Goal: Information Seeking & Learning: Learn about a topic

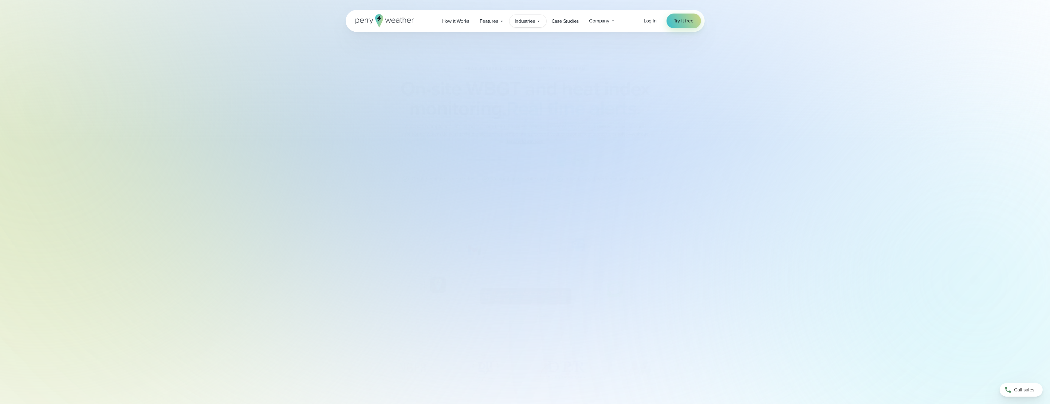
click at [522, 19] on span "Industries" at bounding box center [525, 21] width 20 height 7
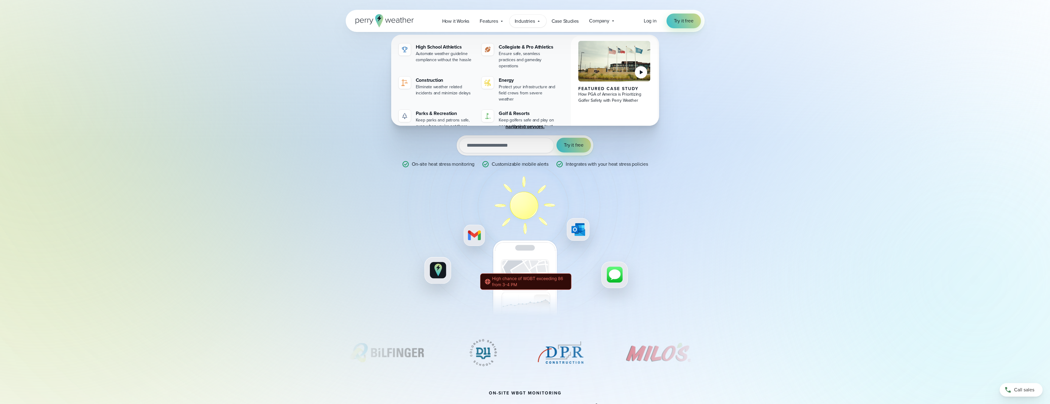
click at [785, 149] on div "Heat Stress Monitoring and Alert System On-site WBGT and heat index monitoring.…" at bounding box center [525, 168] width 1050 height 337
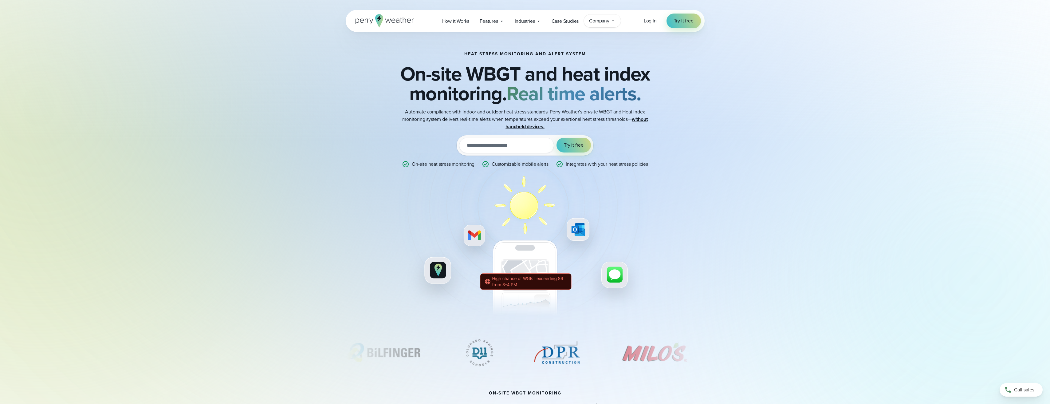
click at [601, 17] on div "Company Contact Us Reach out to us for sales or support questions" at bounding box center [602, 20] width 37 height 13
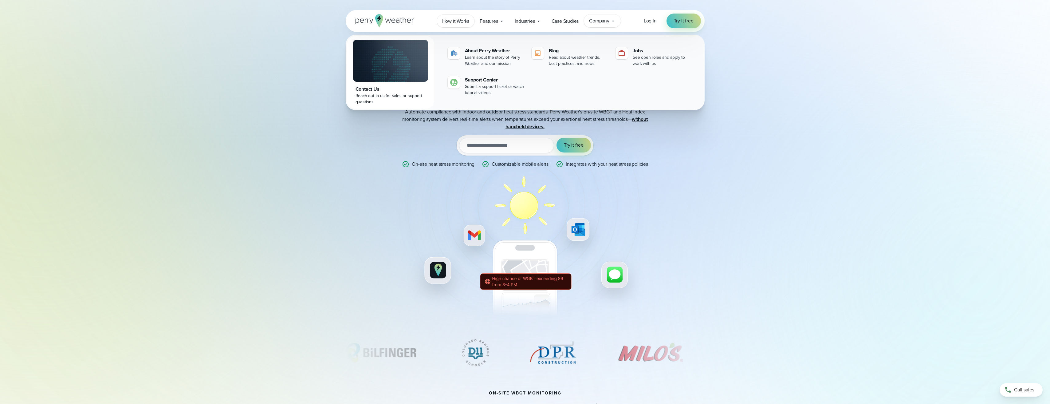
click at [444, 25] on link "How it Works" at bounding box center [456, 21] width 38 height 13
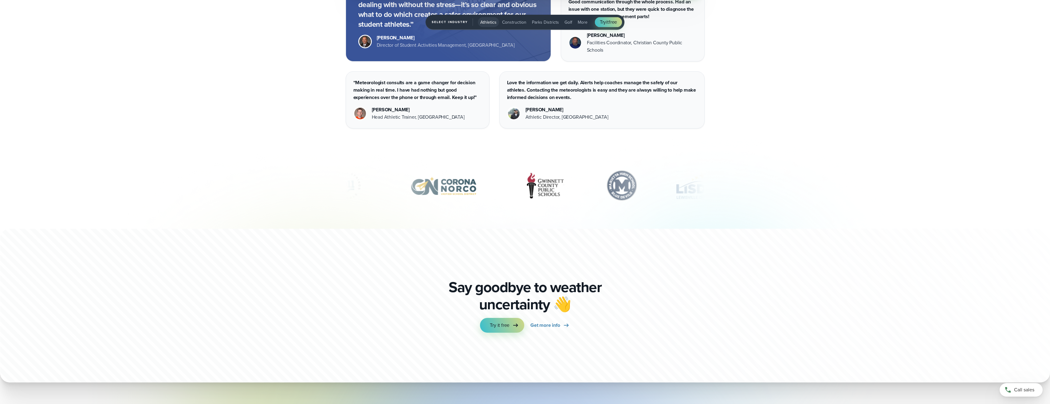
scroll to position [2282, 0]
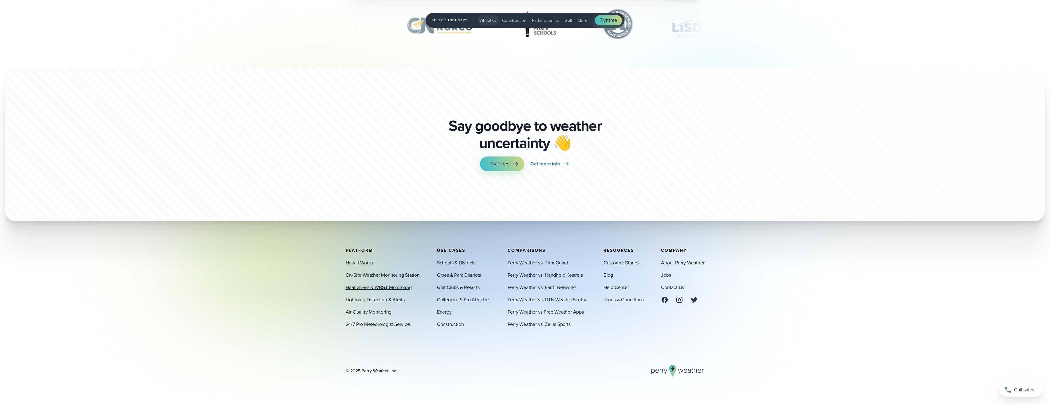
click at [396, 287] on link "Heat Stress & WBGT Monitoring" at bounding box center [379, 286] width 66 height 7
